Goal: Ask a question

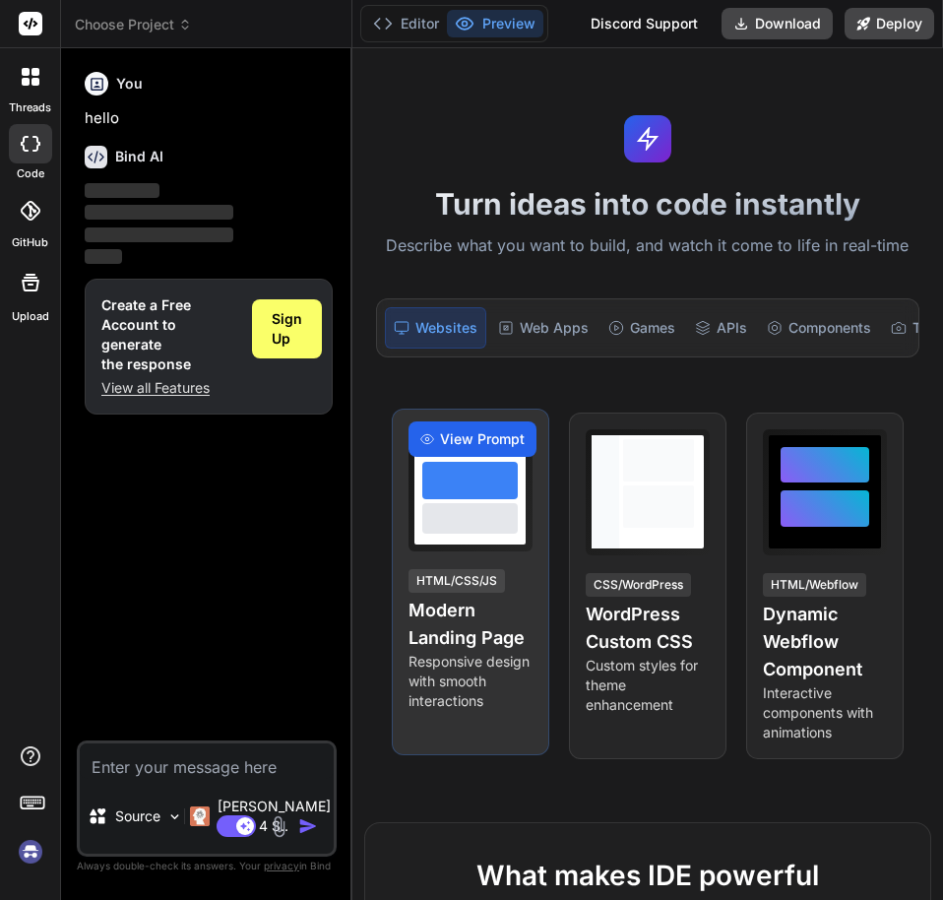
type textarea "x"
click at [439, 544] on div at bounding box center [470, 499] width 111 height 91
click at [468, 444] on span "View Prompt" at bounding box center [482, 439] width 85 height 20
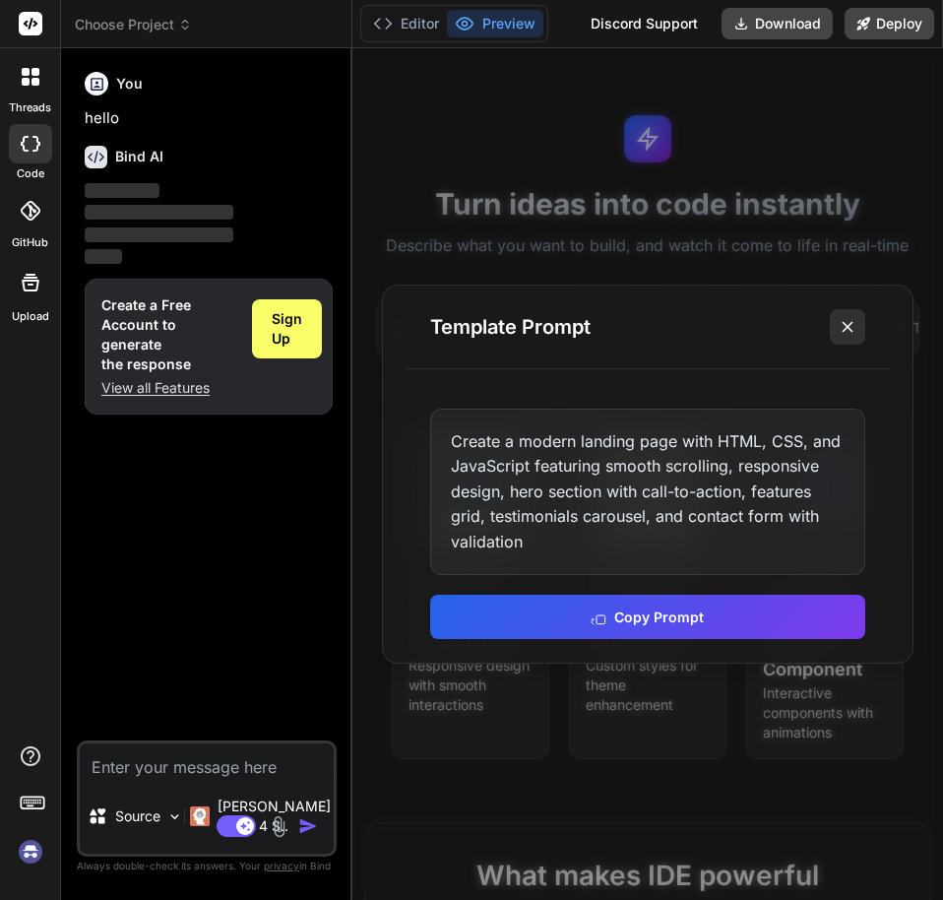
click at [843, 341] on button at bounding box center [847, 326] width 35 height 35
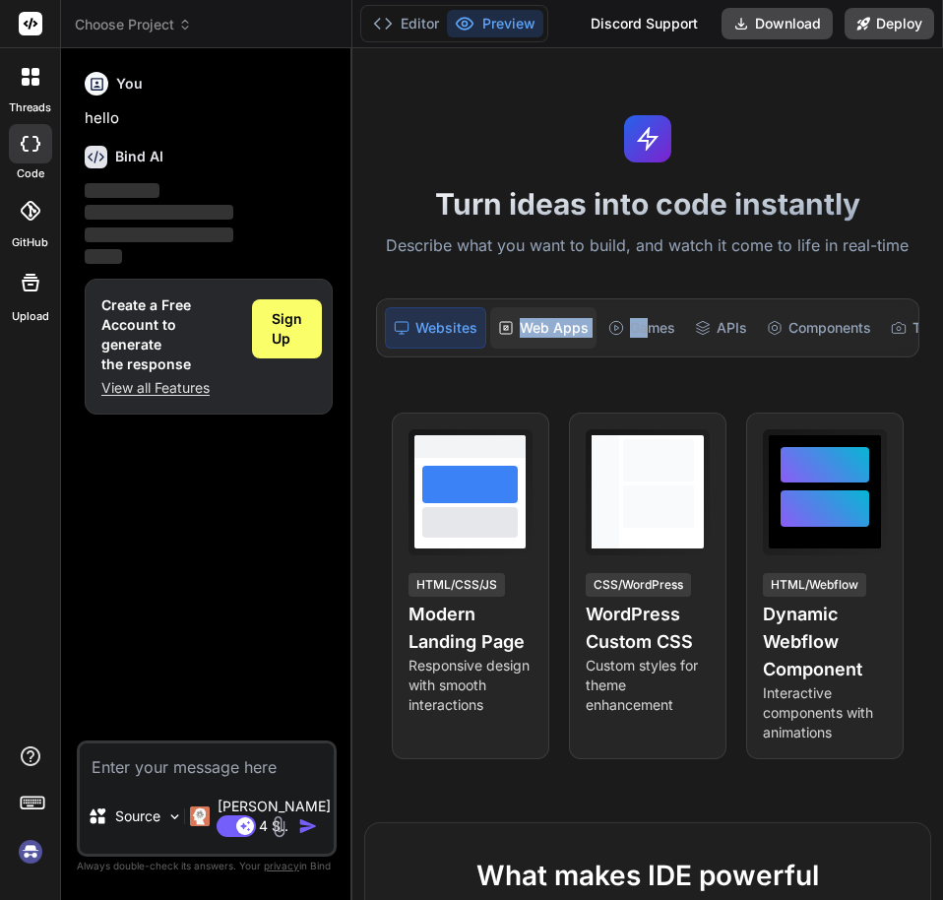
drag, startPoint x: 647, startPoint y: 328, endPoint x: 514, endPoint y: 345, distance: 134.0
click at [514, 345] on div "Websites Web Apps Games APIs Components Tools Internal Tools" at bounding box center [648, 327] width 544 height 59
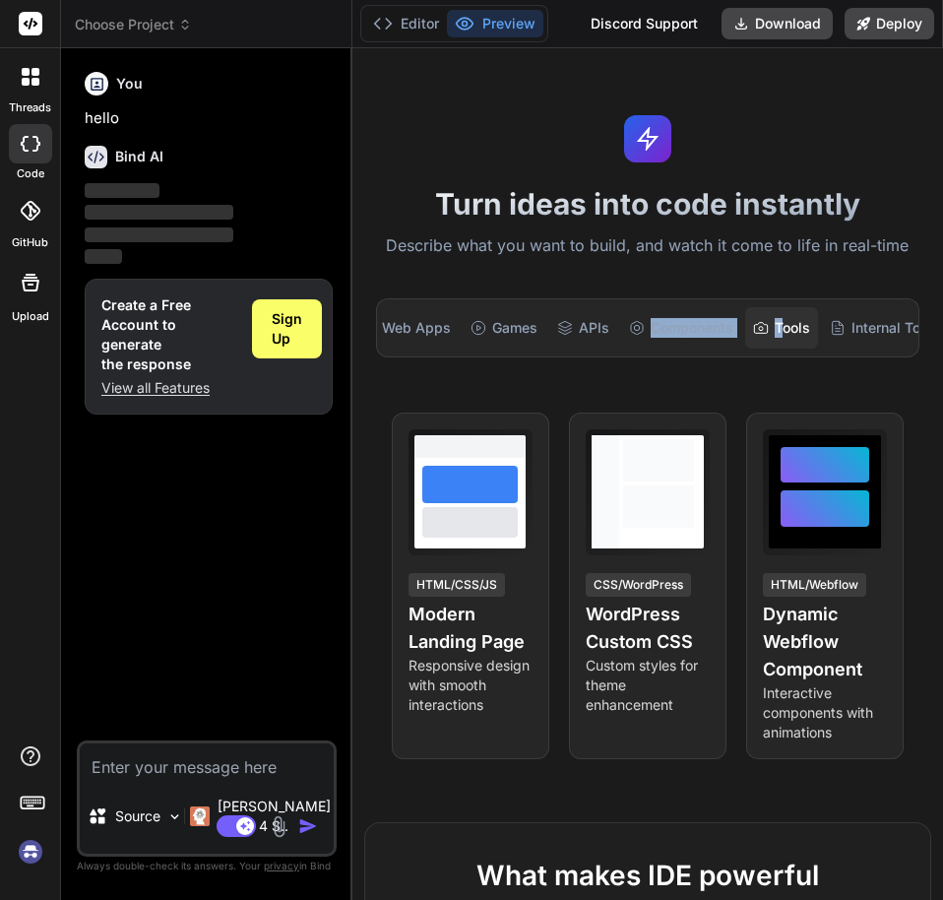
drag, startPoint x: 618, startPoint y: 355, endPoint x: 785, endPoint y: 339, distance: 167.2
click at [785, 339] on div "Websites Web Apps Games APIs Components Tools Internal Tools" at bounding box center [648, 327] width 544 height 59
click at [224, 564] on div "You hello Bind AI ‌ ‌ ‌ ‌ Create a Free Account to generate the response View a…" at bounding box center [209, 402] width 256 height 676
